Goal: Transaction & Acquisition: Book appointment/travel/reservation

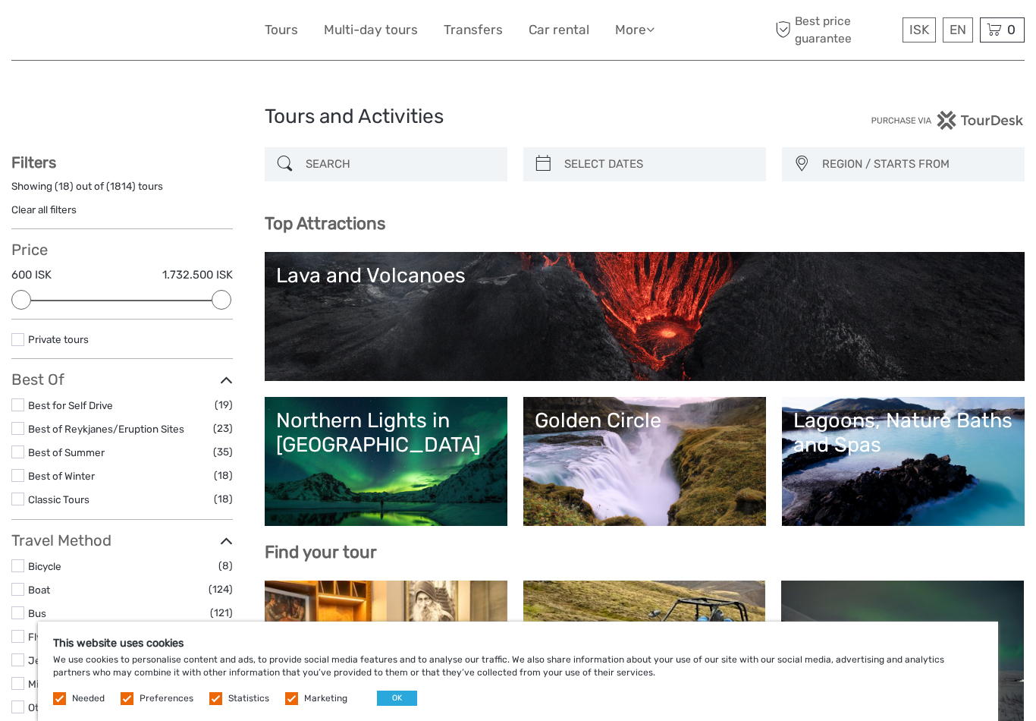
select select
click at [401, 696] on button "OK" at bounding box center [397, 697] width 40 height 15
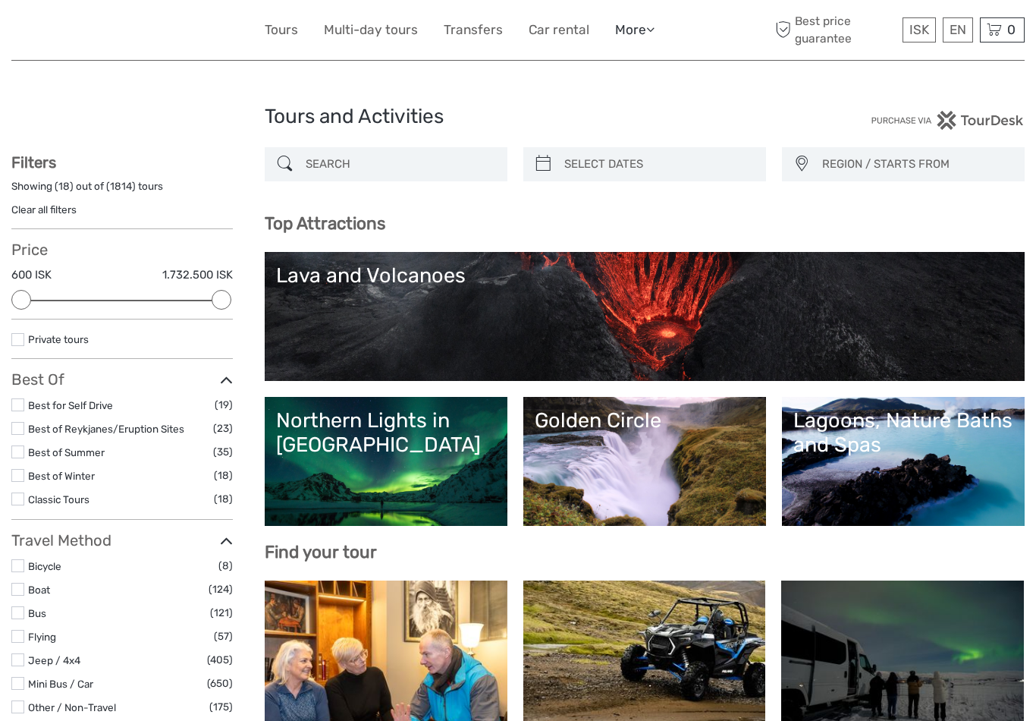
click at [650, 27] on icon at bounding box center [650, 29] width 8 height 13
click at [644, 38] on link "More" at bounding box center [634, 30] width 39 height 22
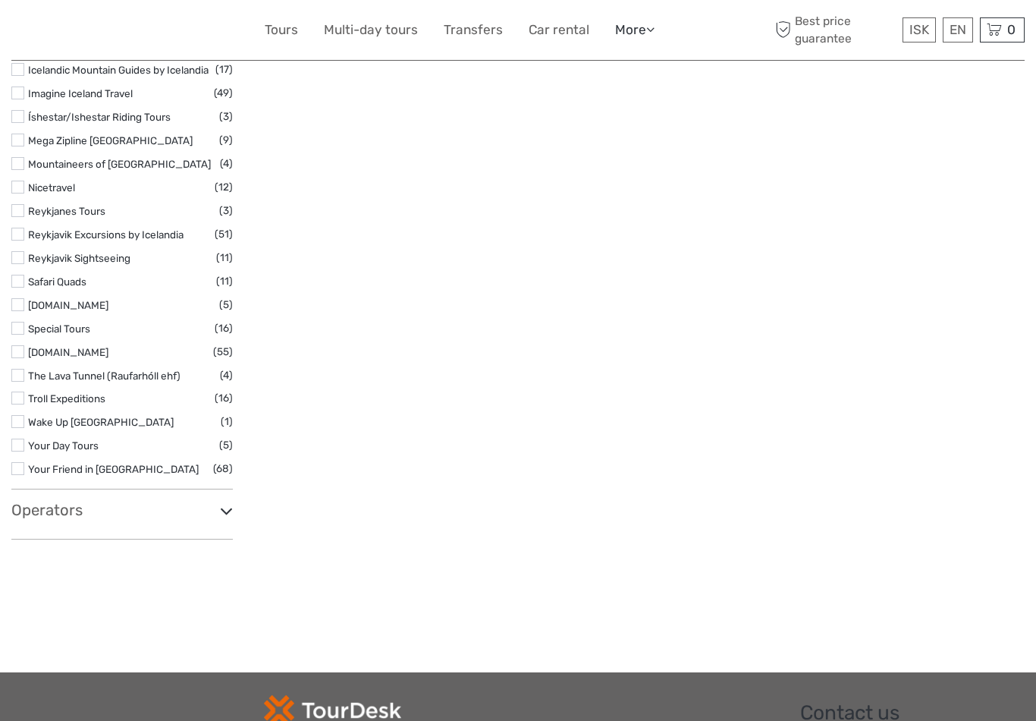
scroll to position [2506, 0]
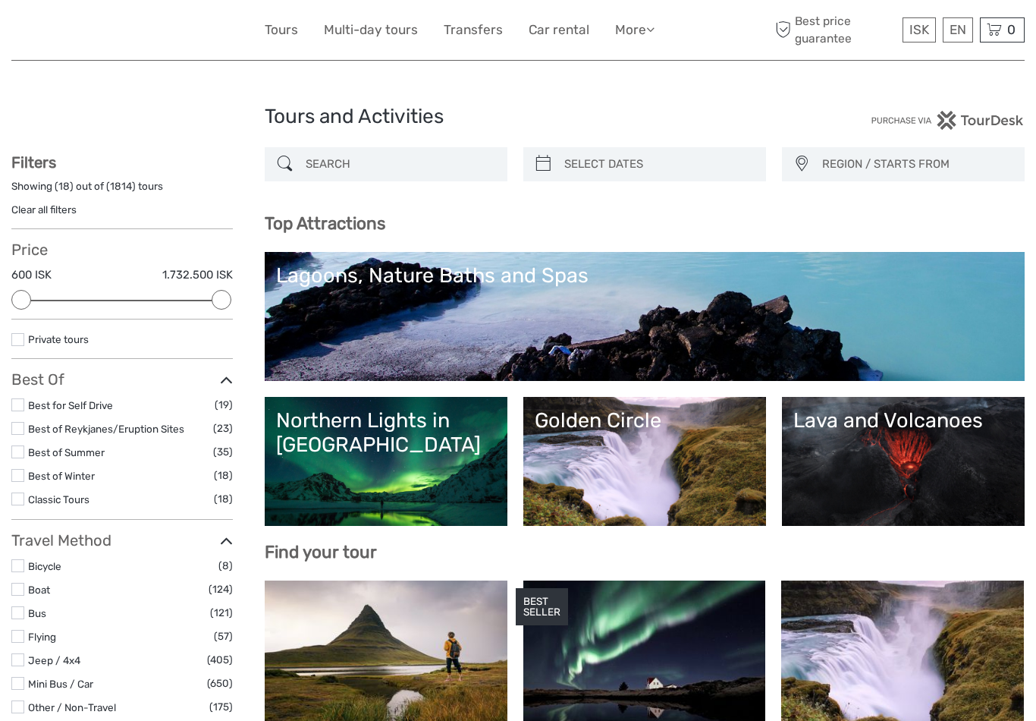
select select
click at [649, 31] on icon at bounding box center [650, 29] width 8 height 13
click at [630, 134] on link "Back to Hotel" at bounding box center [608, 129] width 91 height 30
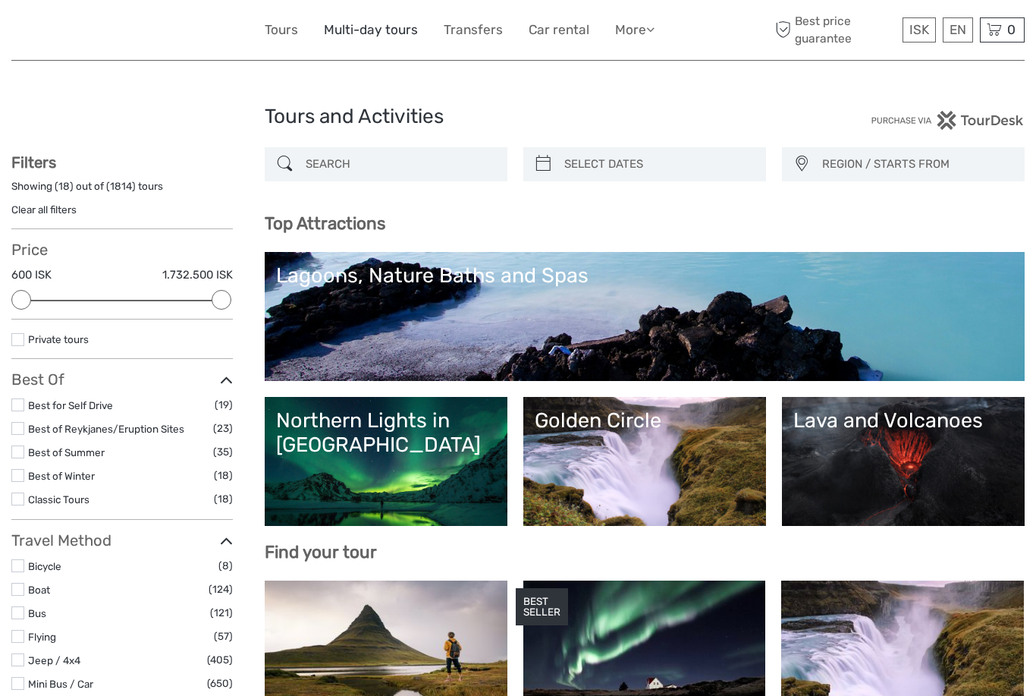
click at [392, 33] on link "Multi-day tours" at bounding box center [371, 30] width 94 height 22
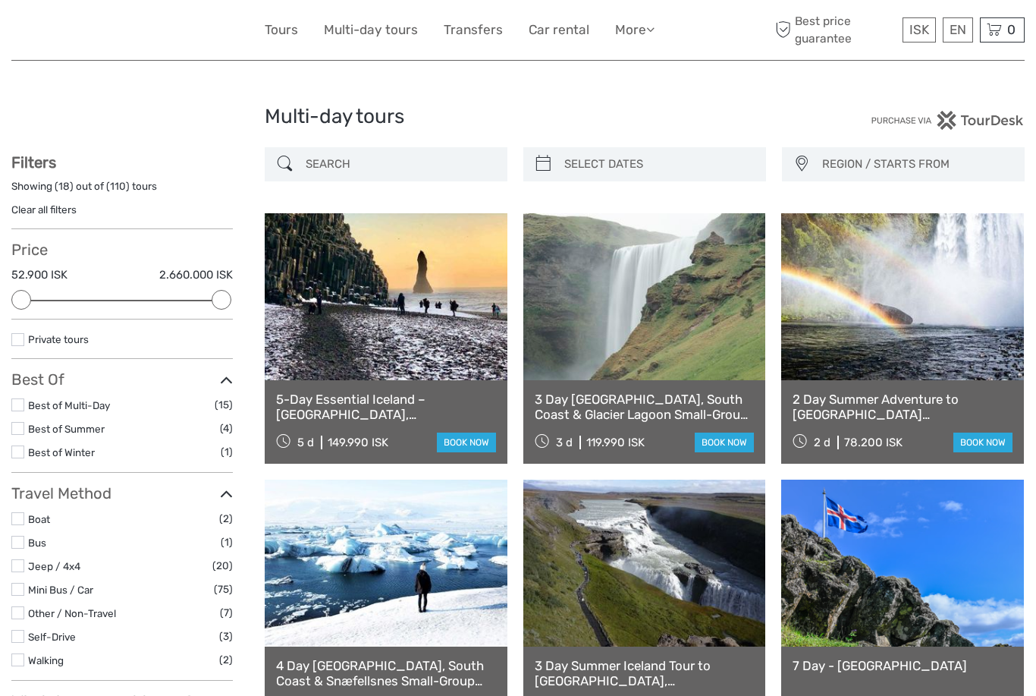
select select
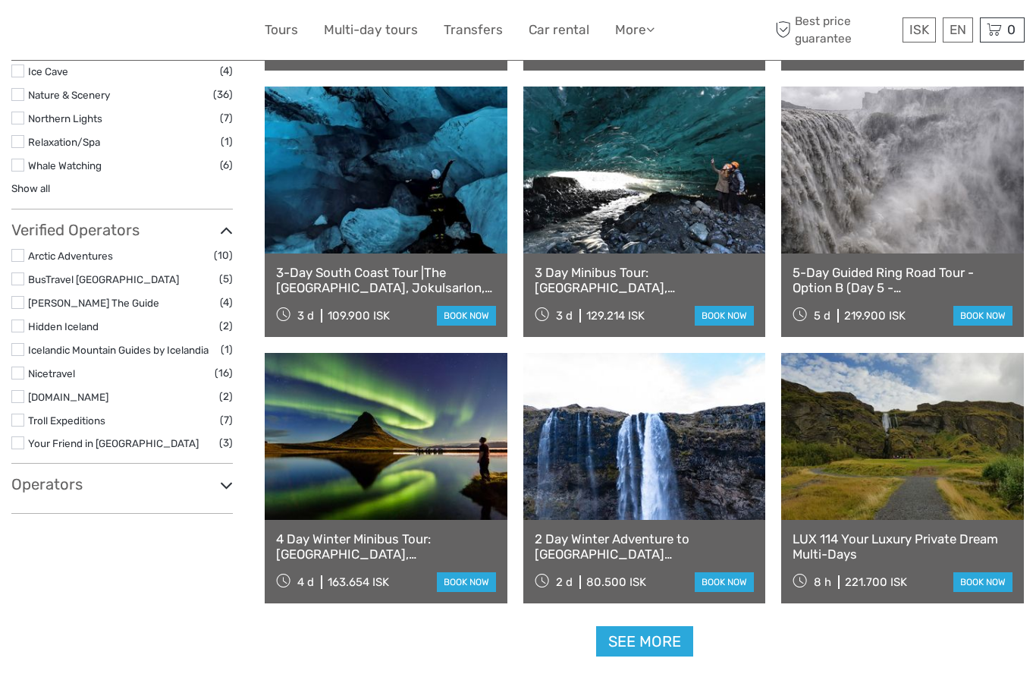
scroll to position [1196, 0]
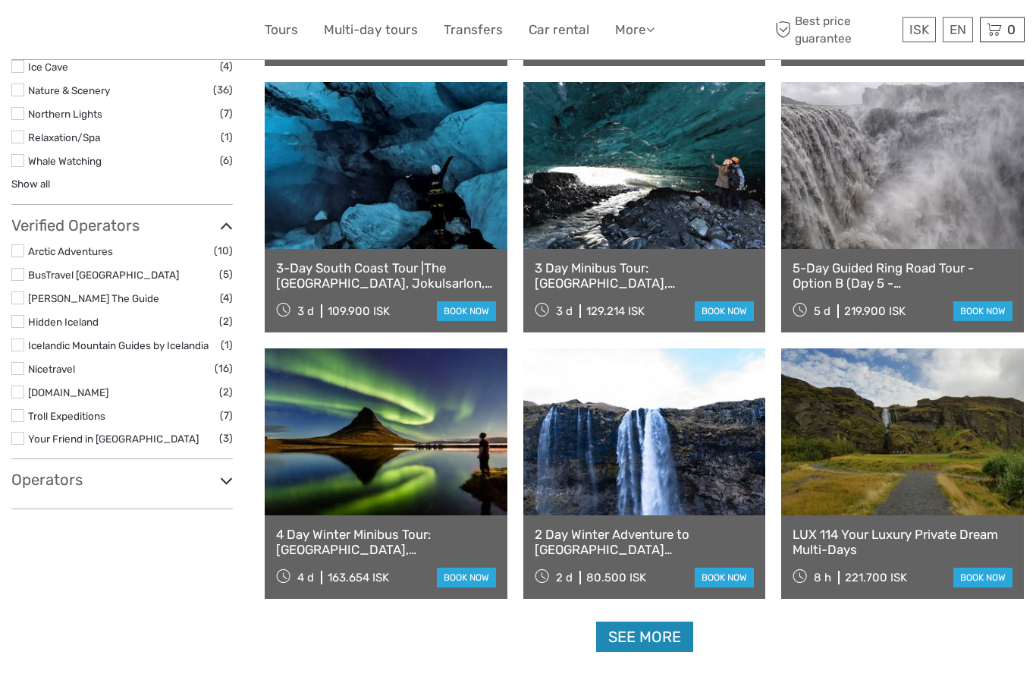
click at [683, 633] on link "See more" at bounding box center [644, 637] width 97 height 31
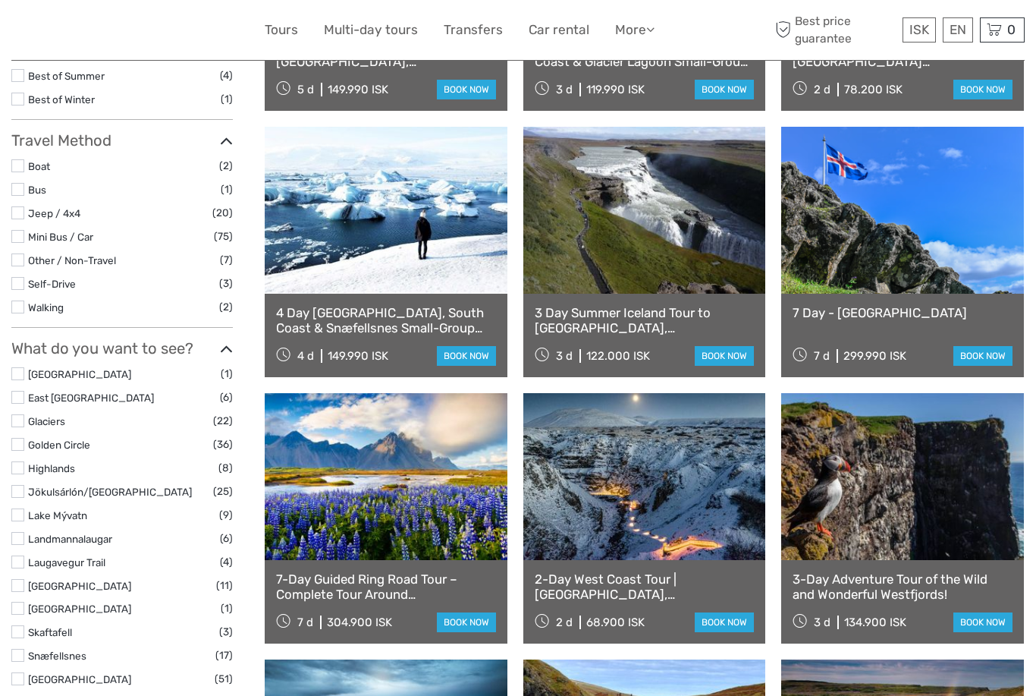
scroll to position [352, 0]
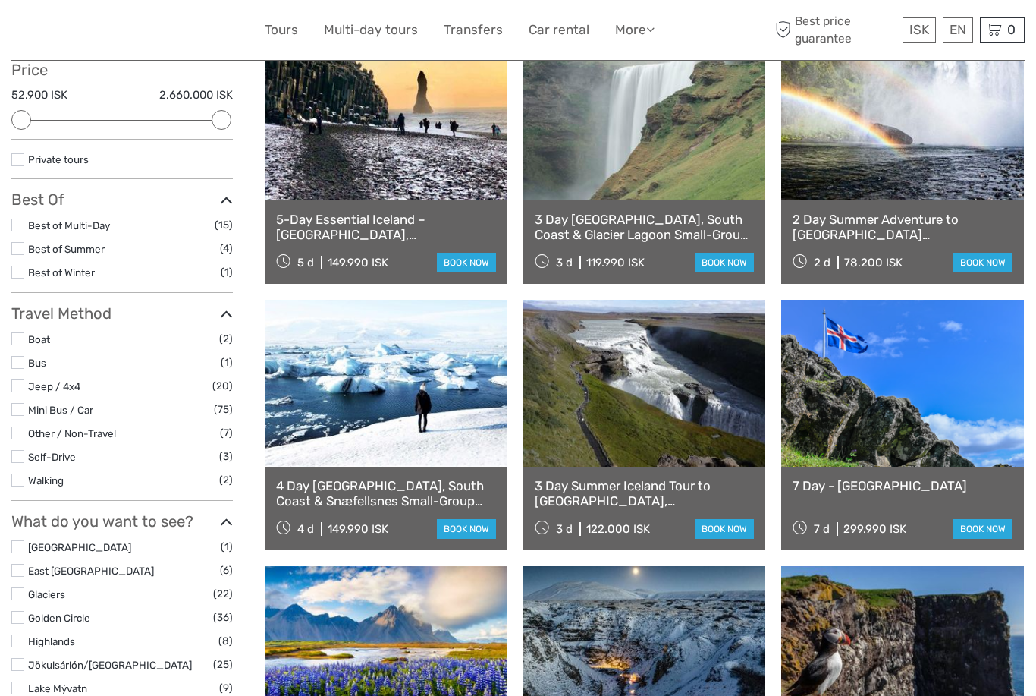
click at [24, 160] on label at bounding box center [17, 159] width 13 height 13
click at [0, 0] on input "checkbox" at bounding box center [0, 0] width 0 height 0
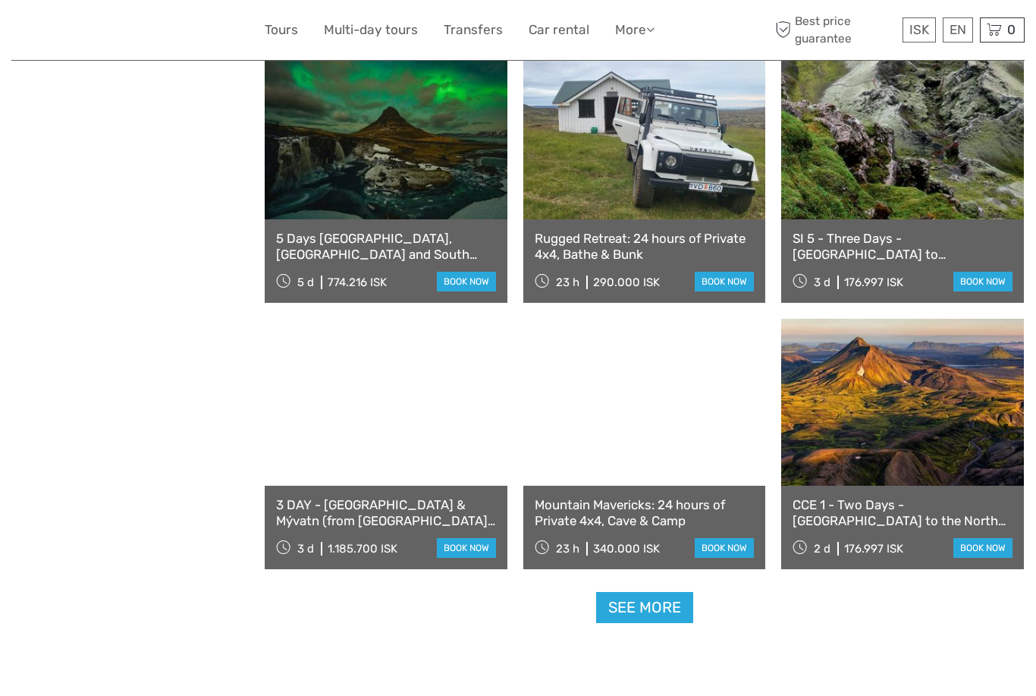
scroll to position [1340, 0]
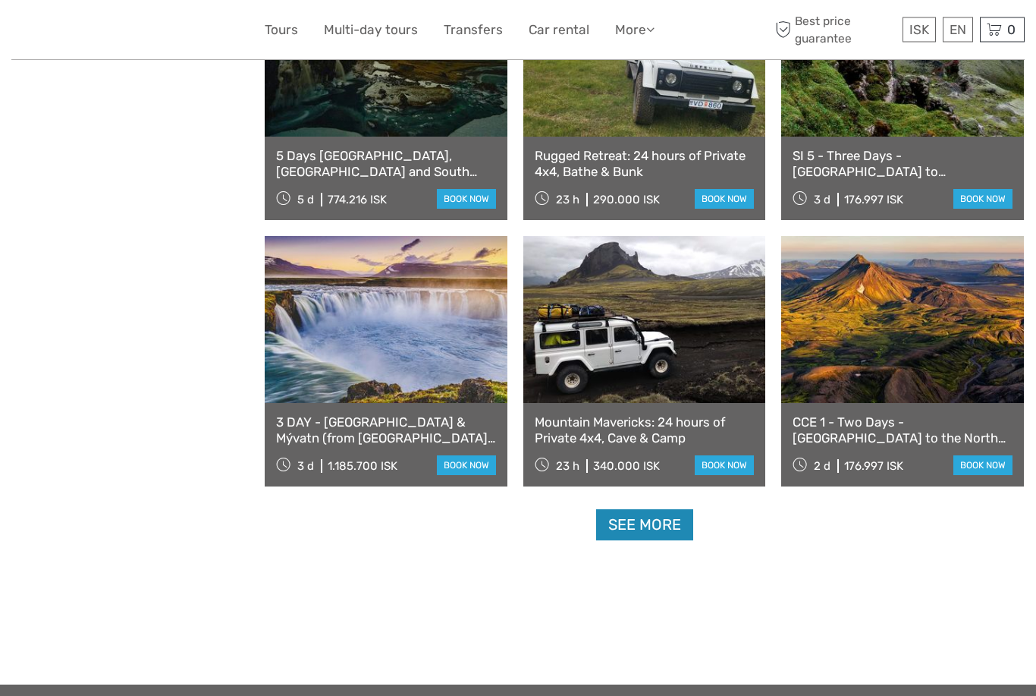
click at [673, 526] on link "See more" at bounding box center [644, 525] width 97 height 31
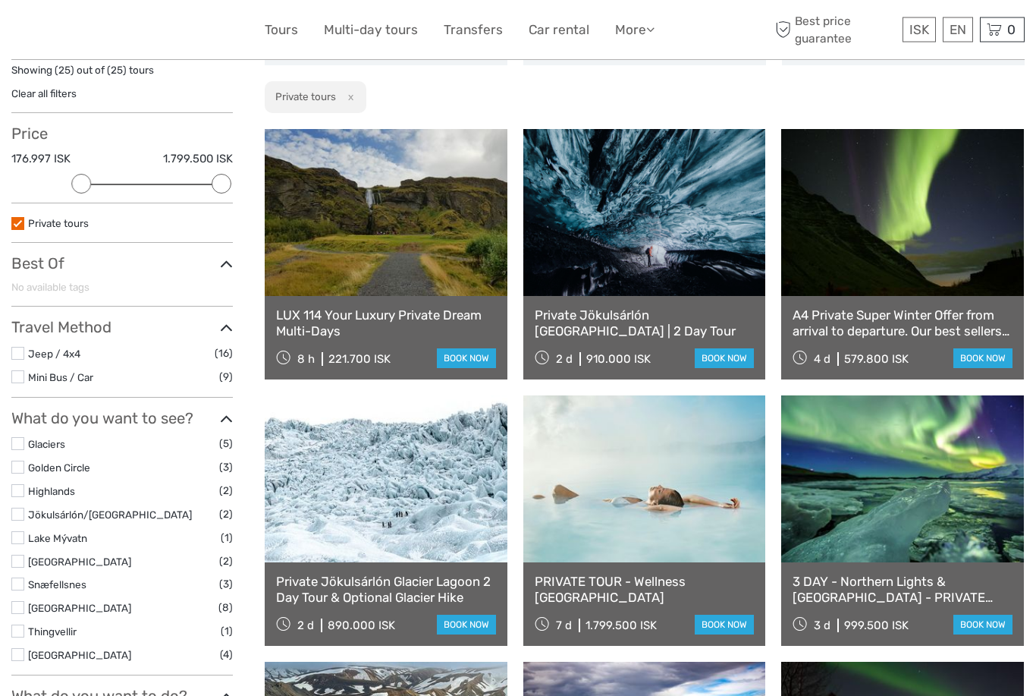
scroll to position [116, 0]
click at [459, 229] on link at bounding box center [386, 212] width 243 height 167
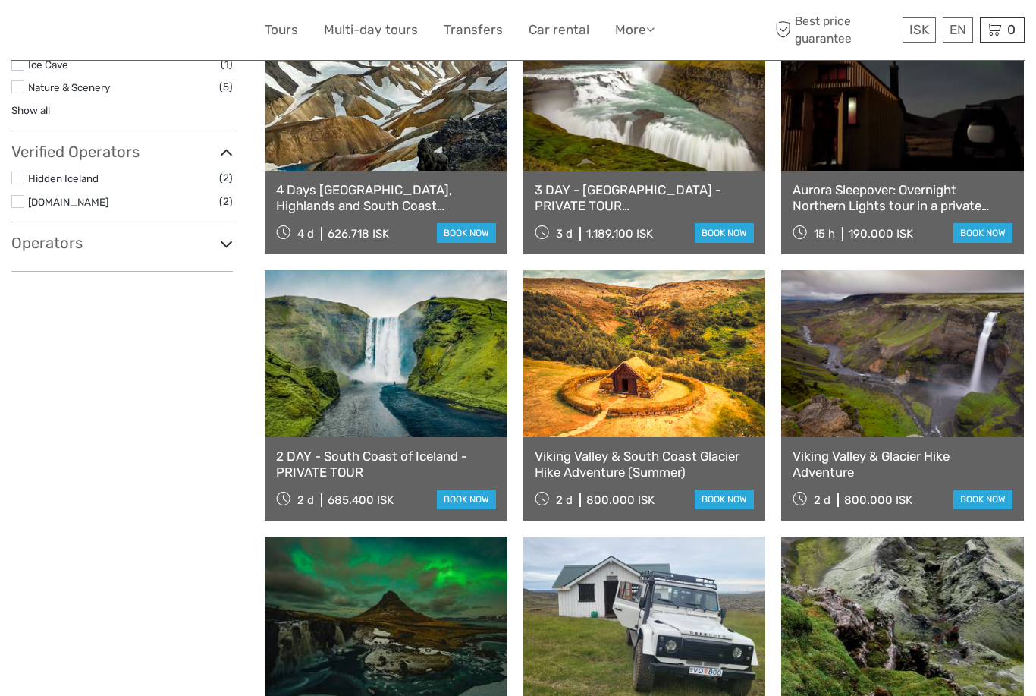
scroll to position [711, 0]
